Goal: Information Seeking & Learning: Stay updated

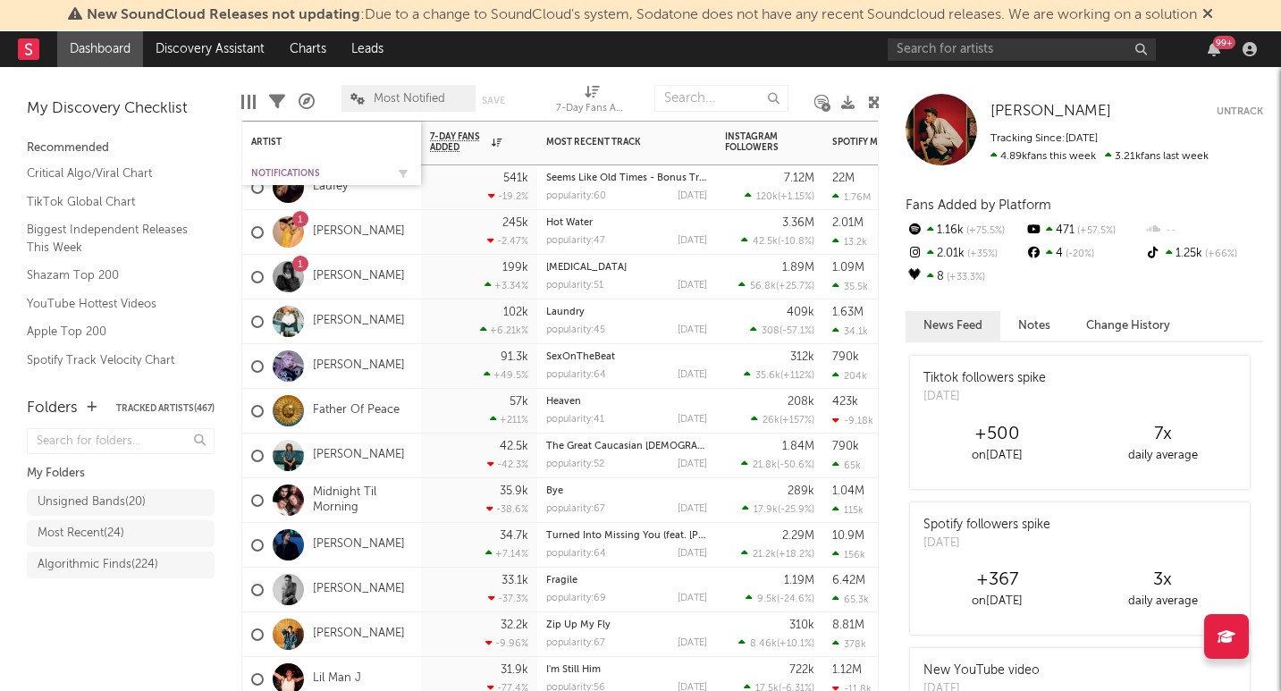
click at [298, 169] on div "Notifications" at bounding box center [318, 173] width 134 height 11
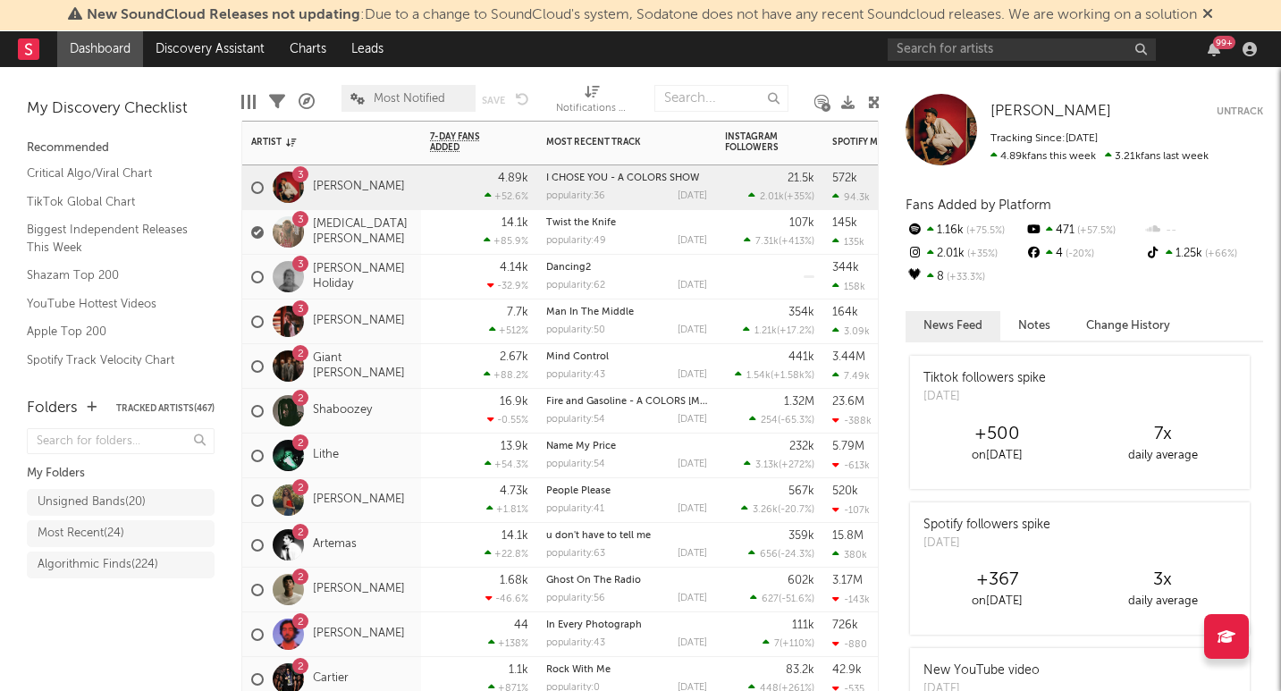
click at [403, 290] on div "3 [PERSON_NAME] Holiday" at bounding box center [331, 277] width 179 height 45
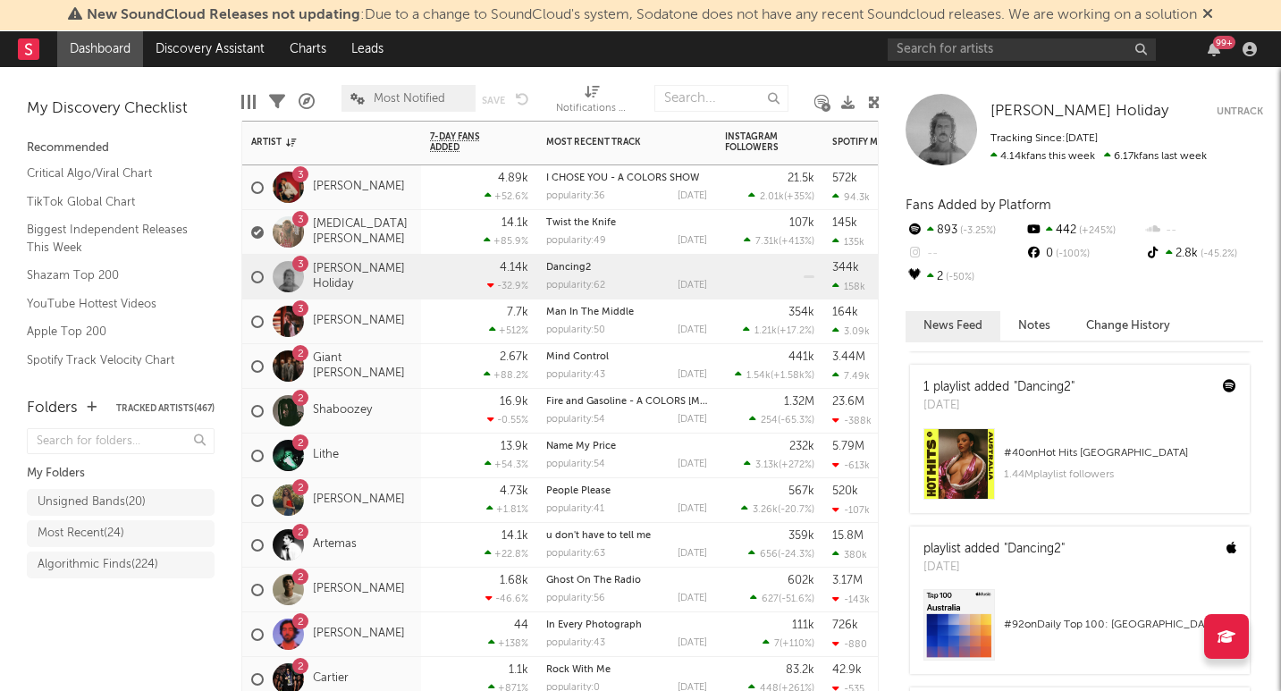
scroll to position [624, 0]
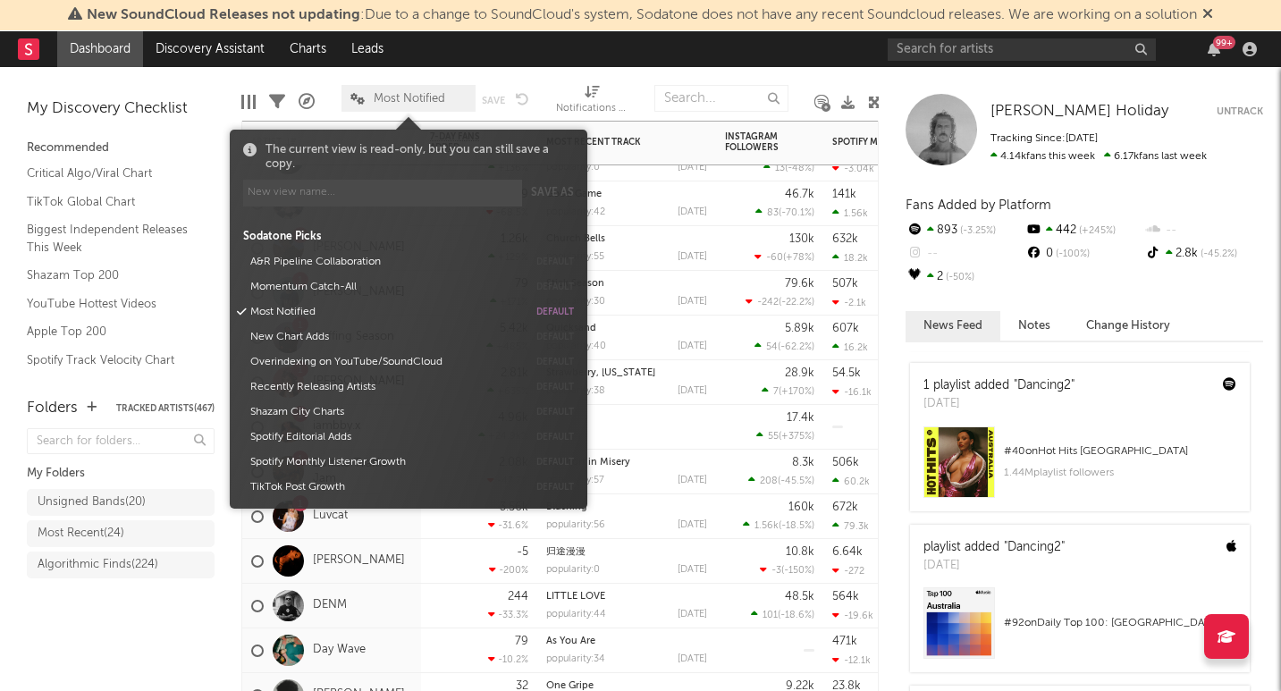
click at [401, 97] on span "Most Notified" at bounding box center [409, 99] width 71 height 12
click at [332, 290] on button "Momentum Catch-All" at bounding box center [385, 286] width 283 height 25
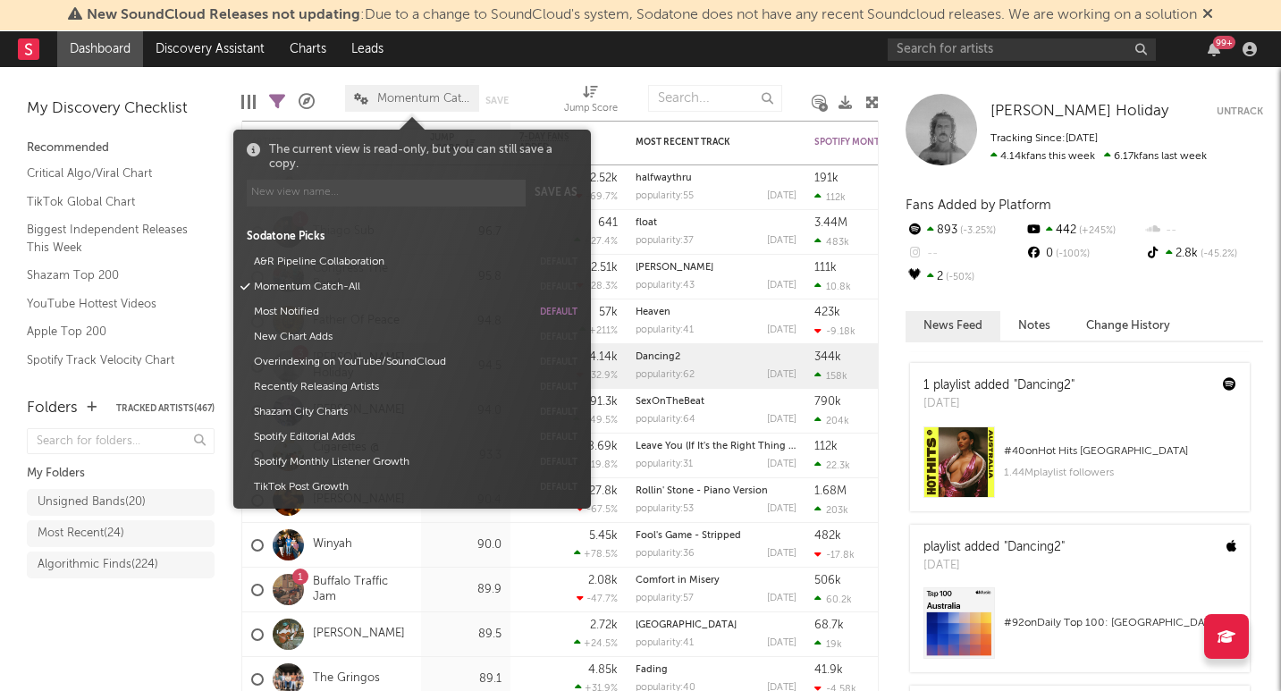
click at [170, 674] on div "Folders Tracked Artists ( 467 ) My Folders Unsigned Bands ( 20 ) Most Recent ( …" at bounding box center [120, 535] width 241 height 312
